Goal: Task Accomplishment & Management: Use online tool/utility

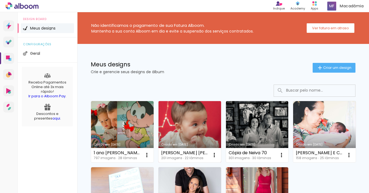
click at [196, 117] on link "Criado em [DATE]" at bounding box center [189, 131] width 63 height 61
